Goal: Browse casually

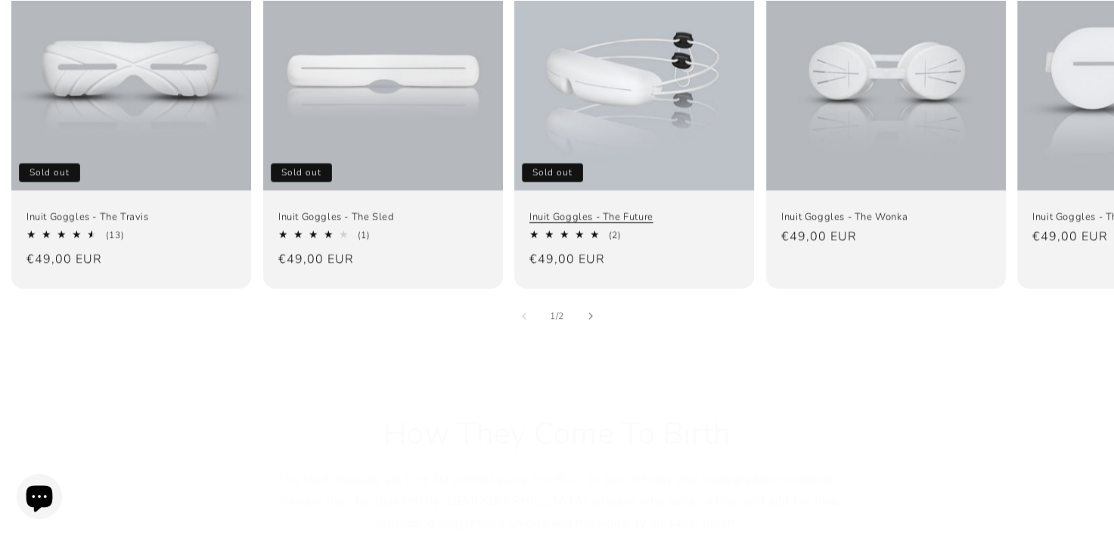
scroll to position [1134, 0]
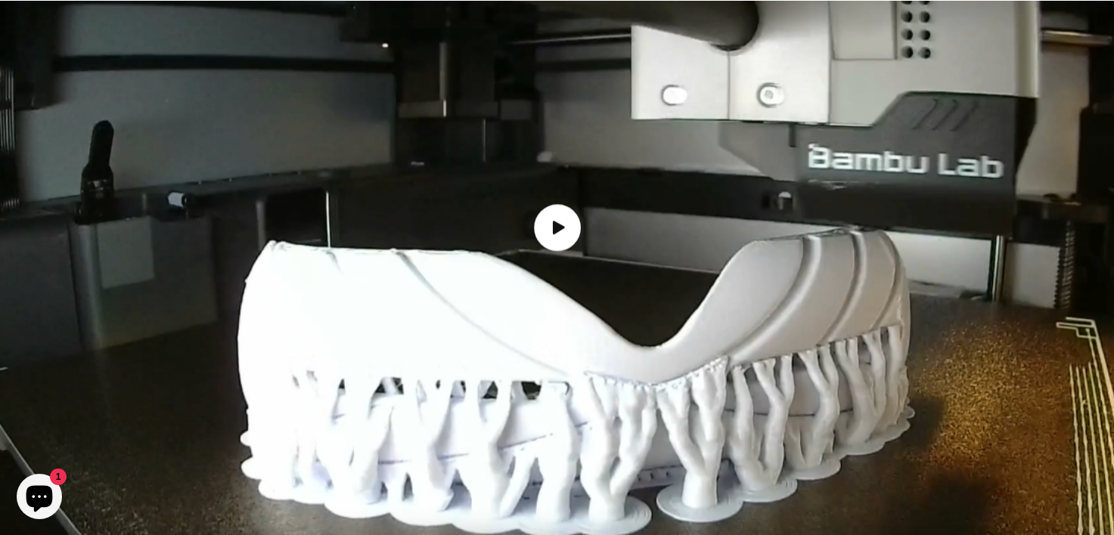
click at [541, 249] on img "Load video: How the Inuit goggles are made" at bounding box center [557, 227] width 1114 height 651
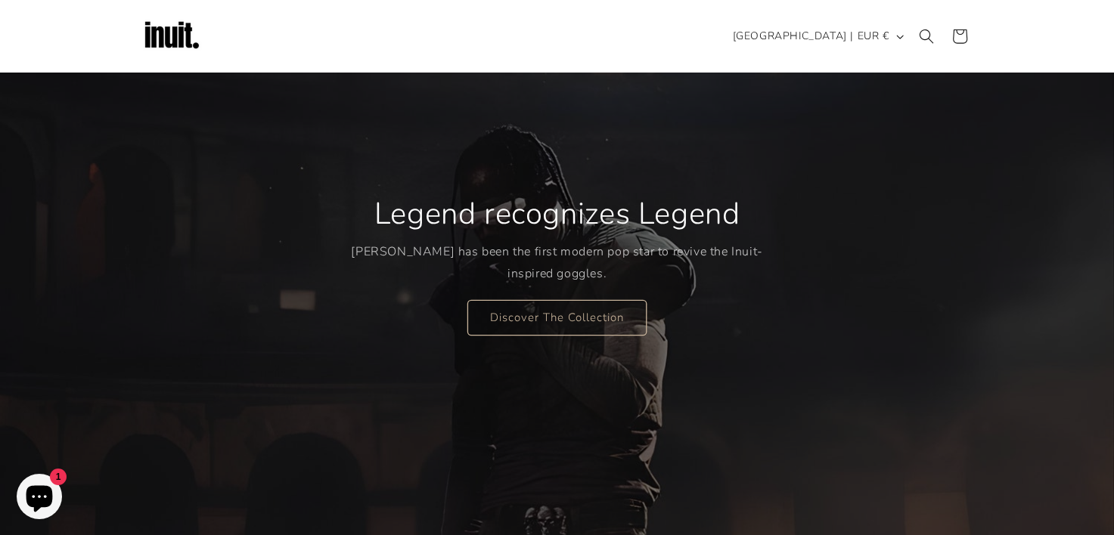
scroll to position [0, 0]
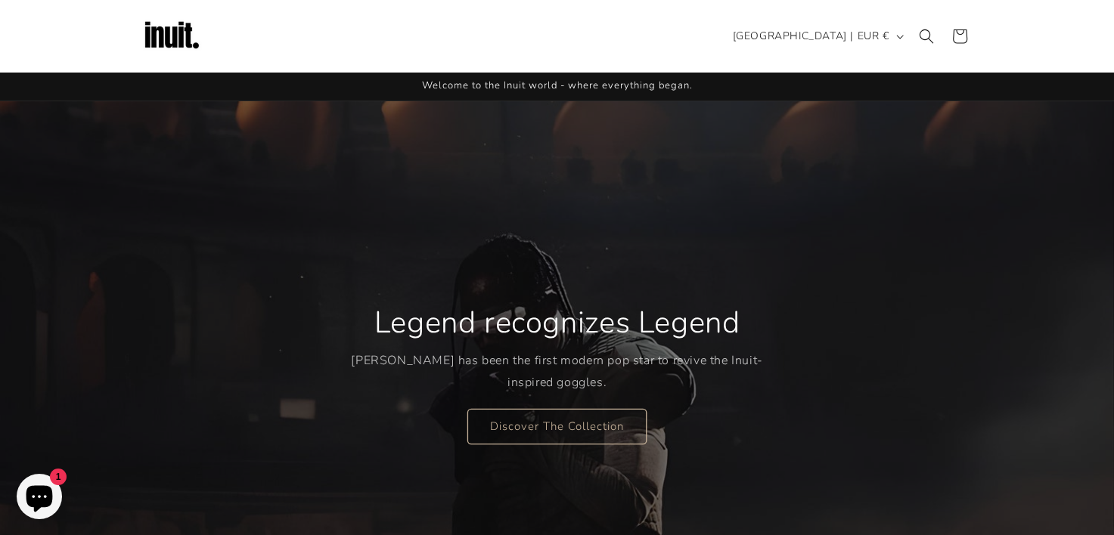
click at [54, 496] on icon "Chat window" at bounding box center [39, 497] width 44 height 44
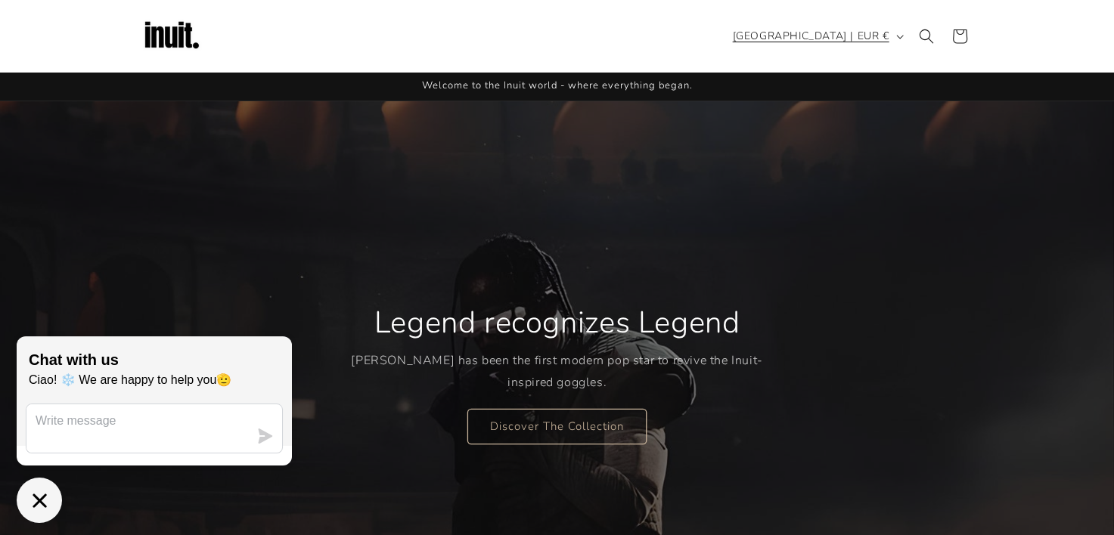
click at [894, 38] on button "[GEOGRAPHIC_DATA] | EUR €" at bounding box center [816, 36] width 186 height 29
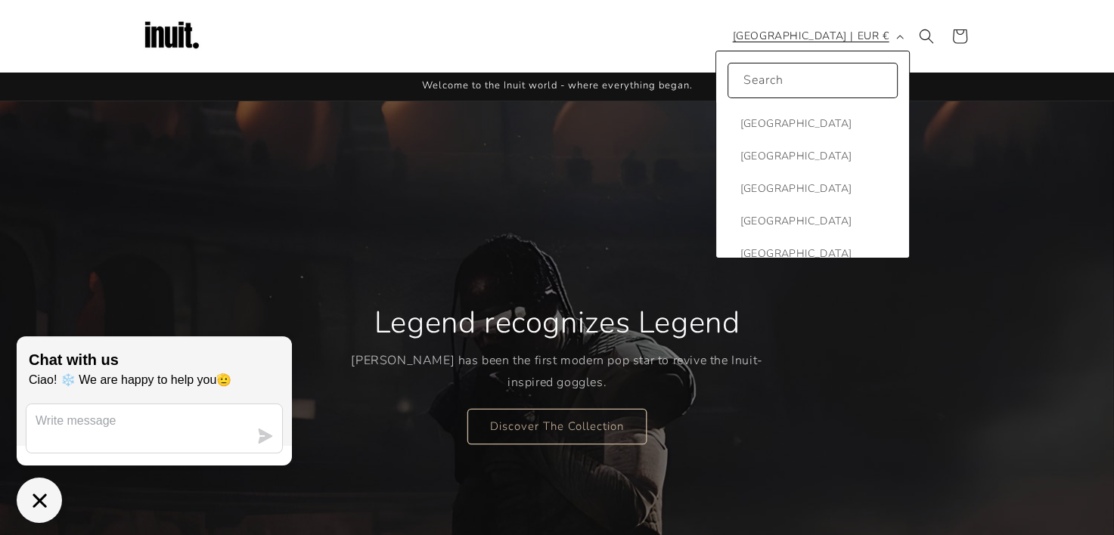
click at [894, 38] on button "[GEOGRAPHIC_DATA] | EUR €" at bounding box center [816, 36] width 186 height 29
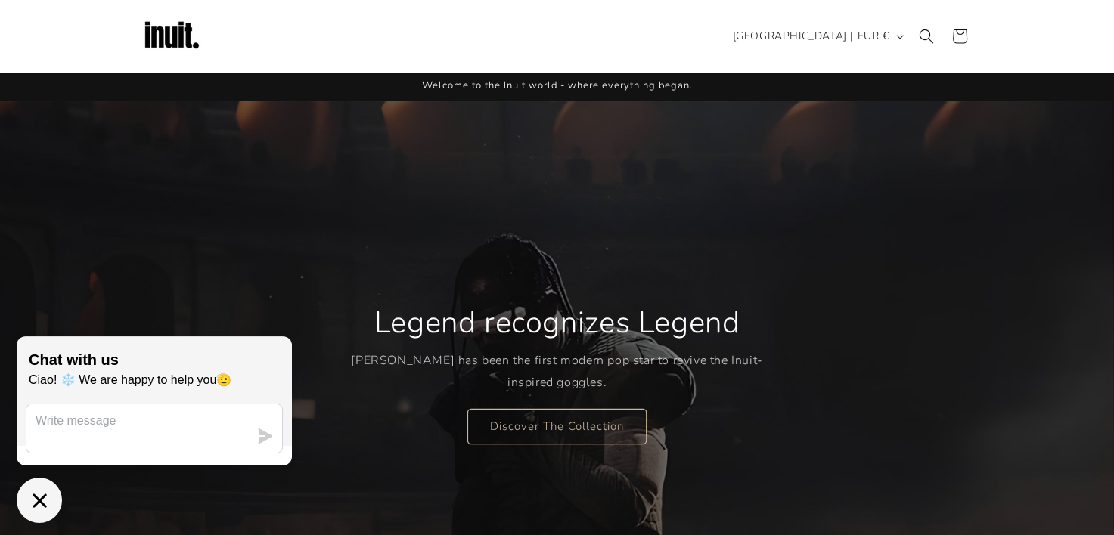
click at [153, 33] on img at bounding box center [171, 36] width 60 height 60
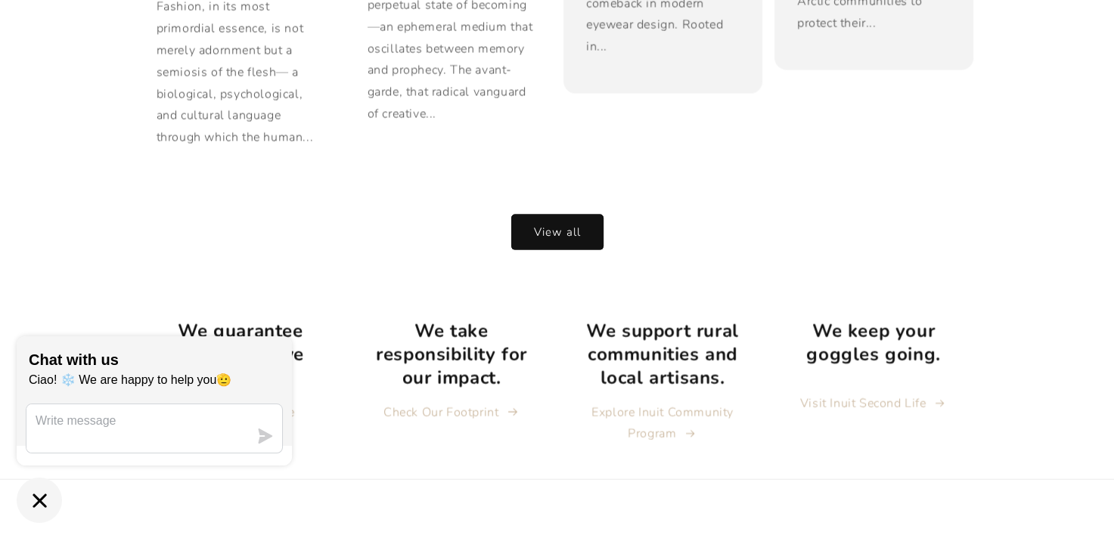
scroll to position [3224, 0]
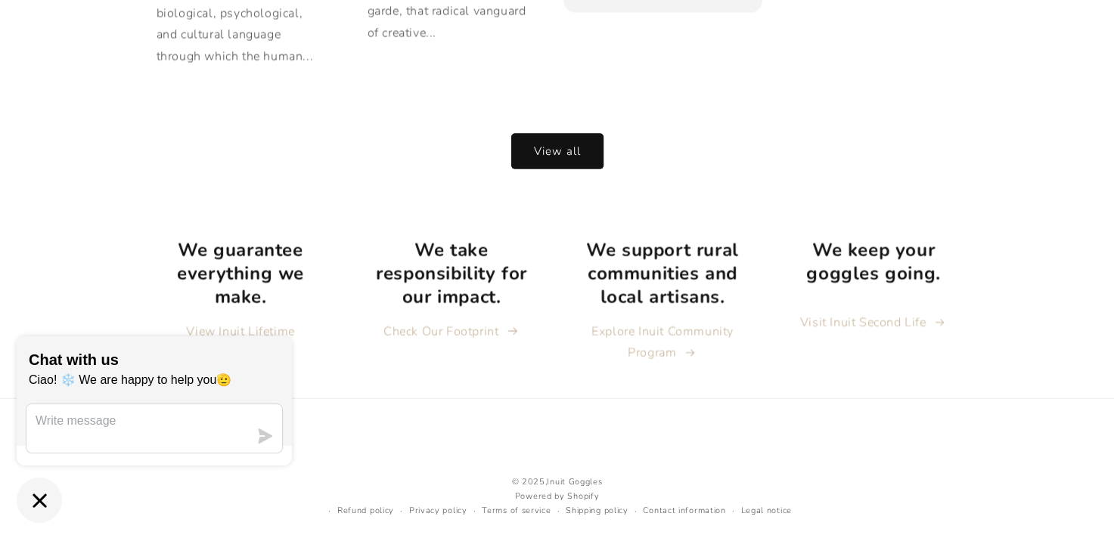
click at [42, 497] on icon "Chat window" at bounding box center [40, 501] width 14 height 14
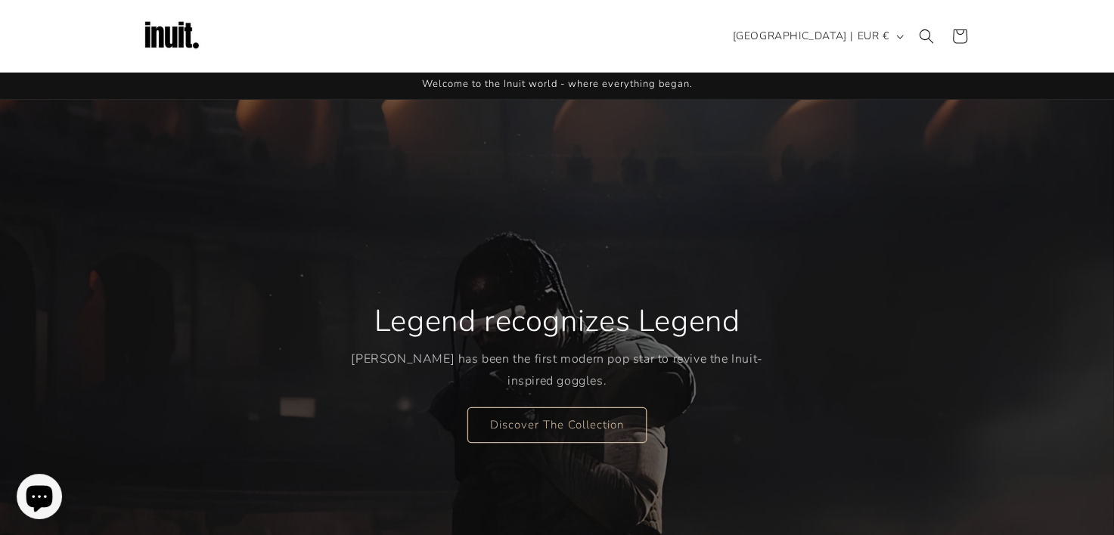
scroll to position [0, 0]
